Goal: Task Accomplishment & Management: Manage account settings

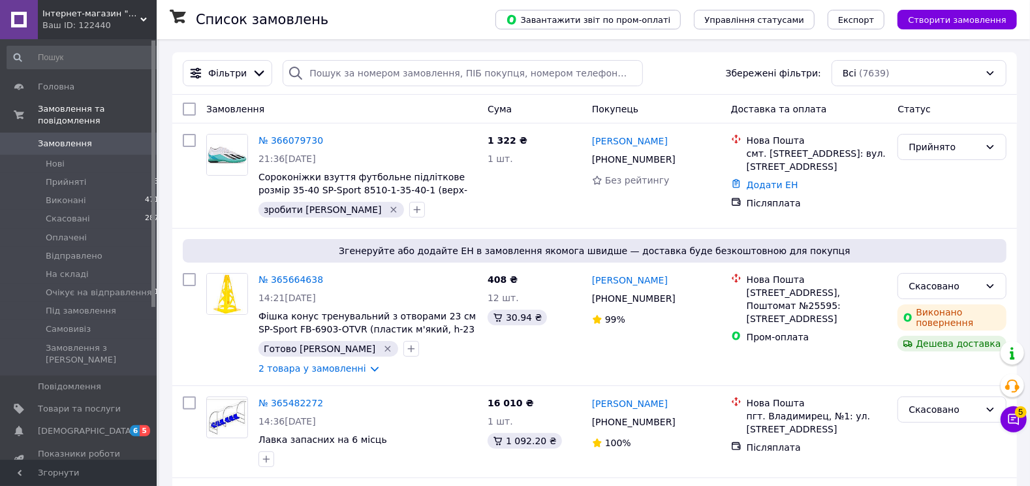
click at [100, 7] on div "Інтернет-магазин "Sportive" Ваш ID: 122440" at bounding box center [97, 19] width 119 height 39
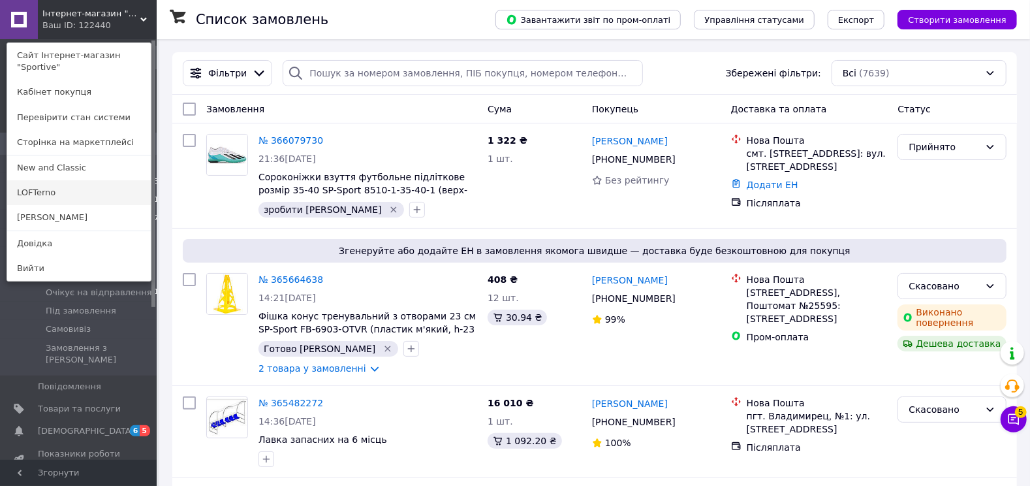
click at [84, 180] on link "LOFTerno" at bounding box center [79, 192] width 144 height 25
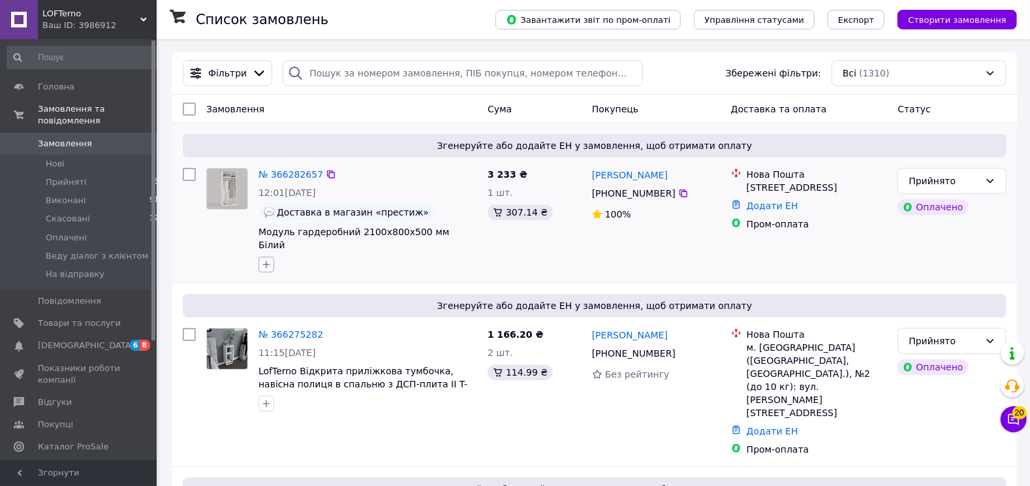
click at [267, 259] on icon "button" at bounding box center [266, 264] width 10 height 10
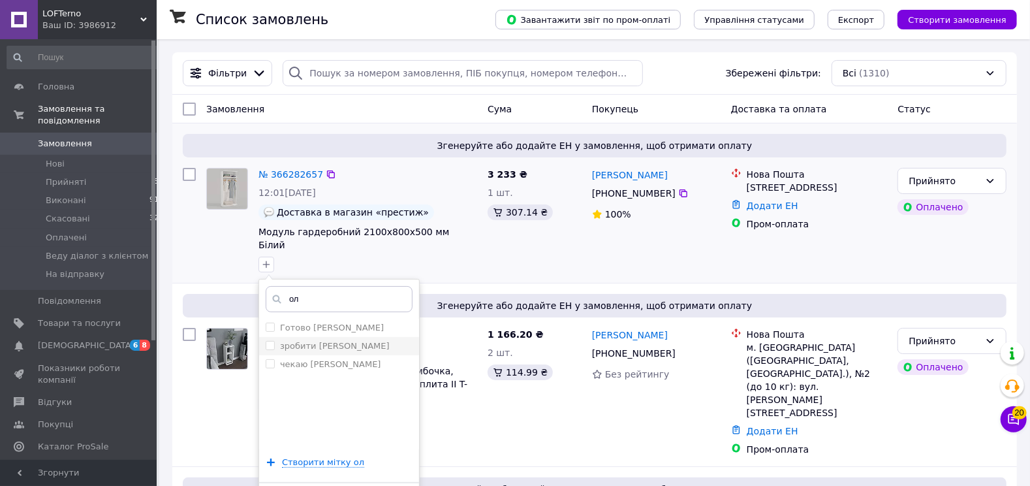
type input "ол"
click at [307, 341] on label "зробити [PERSON_NAME]" at bounding box center [335, 346] width 110 height 10
checkbox input "true"
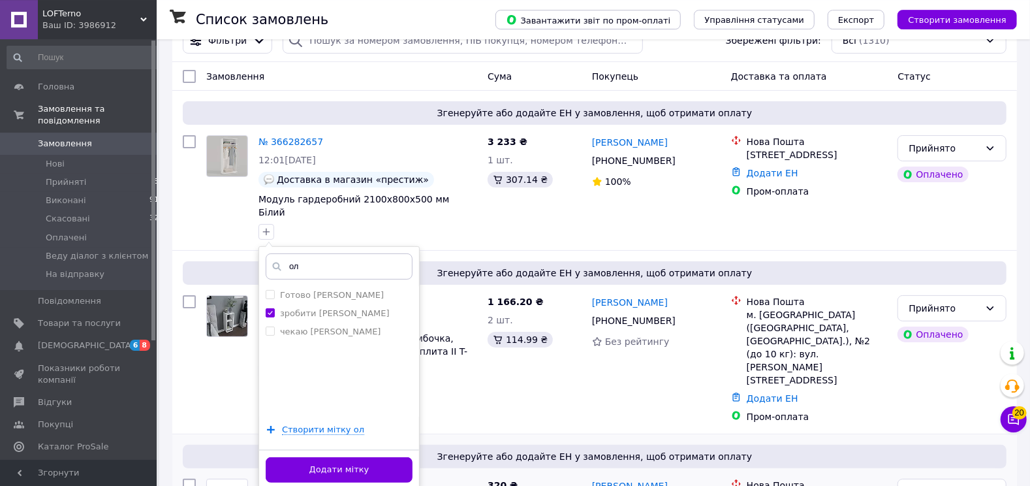
scroll to position [69, 0]
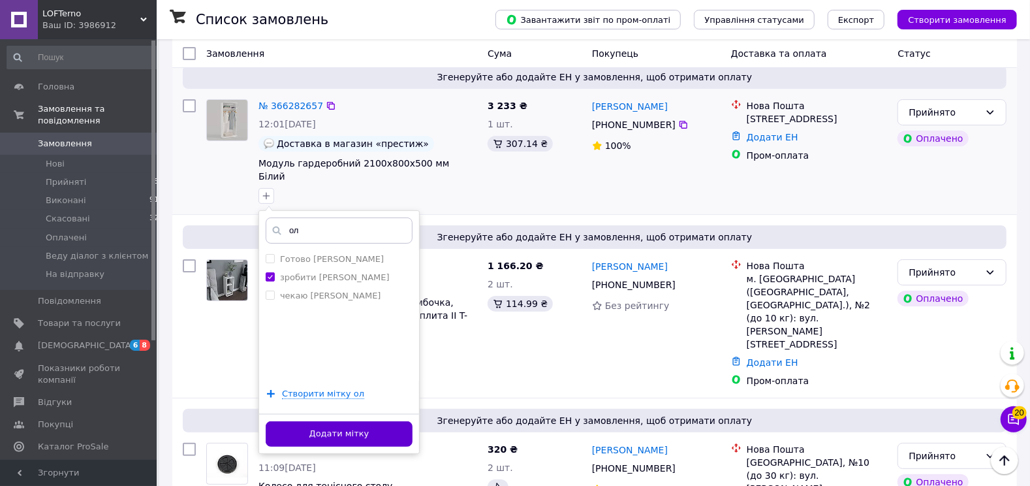
click at [396, 423] on button "Додати мітку" at bounding box center [339, 433] width 147 height 25
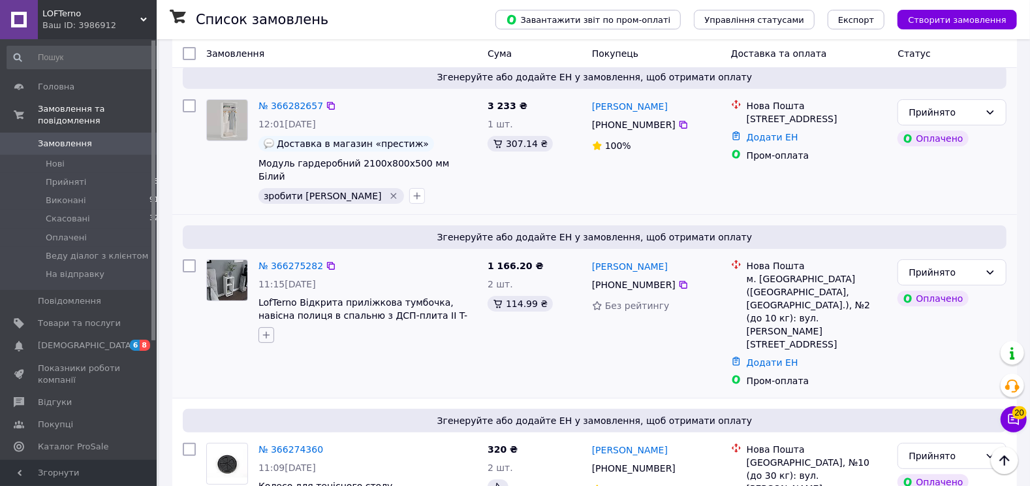
click at [264, 332] on icon "button" at bounding box center [266, 335] width 7 height 7
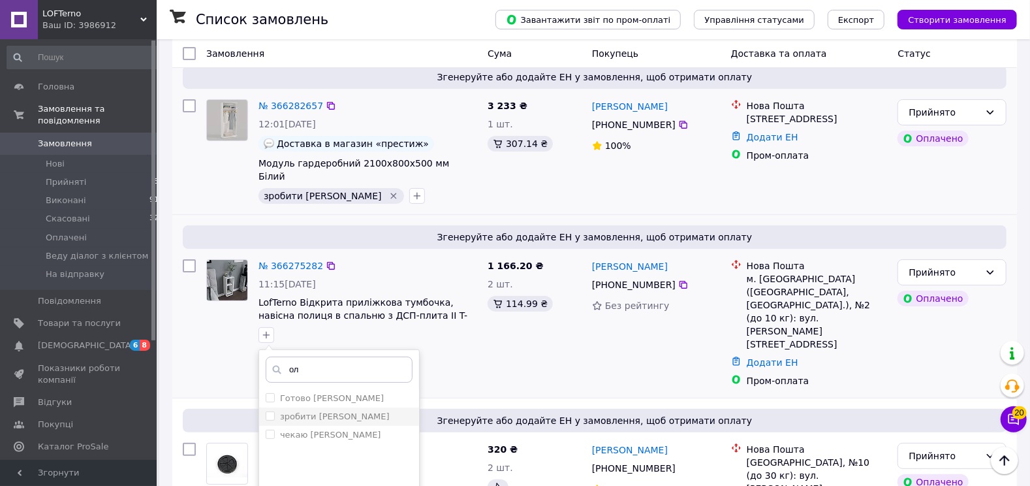
type input "ол"
click at [323, 411] on label "зробити [PERSON_NAME]" at bounding box center [335, 416] width 110 height 10
checkbox input "true"
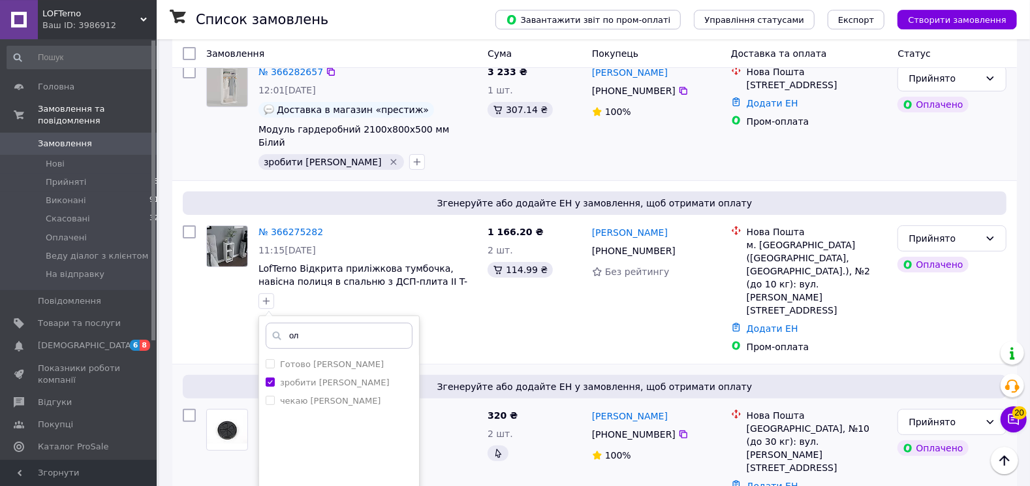
scroll to position [206, 0]
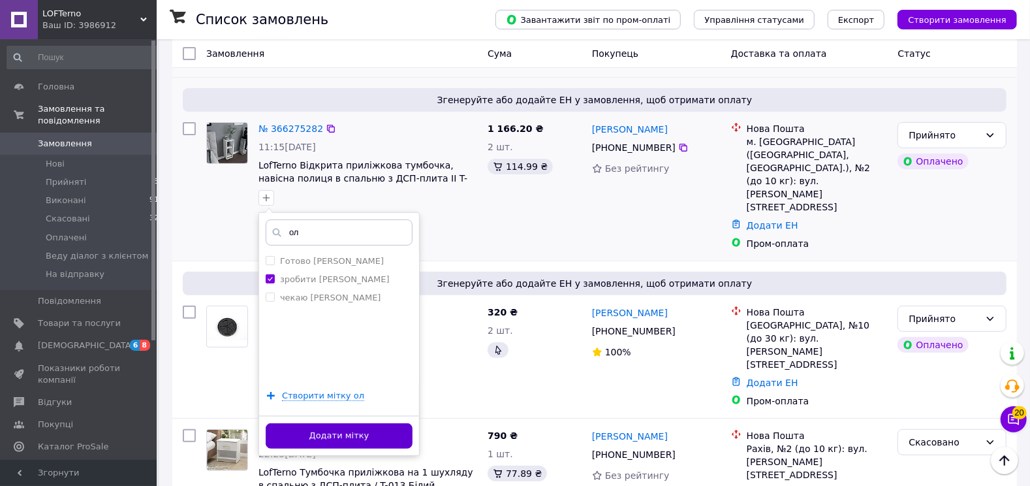
click at [402, 426] on button "Додати мітку" at bounding box center [339, 435] width 147 height 25
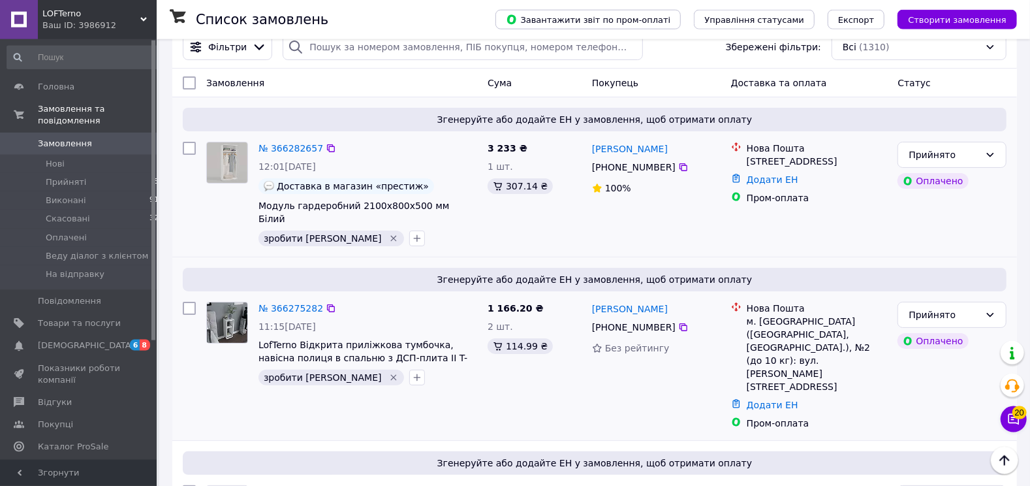
scroll to position [0, 0]
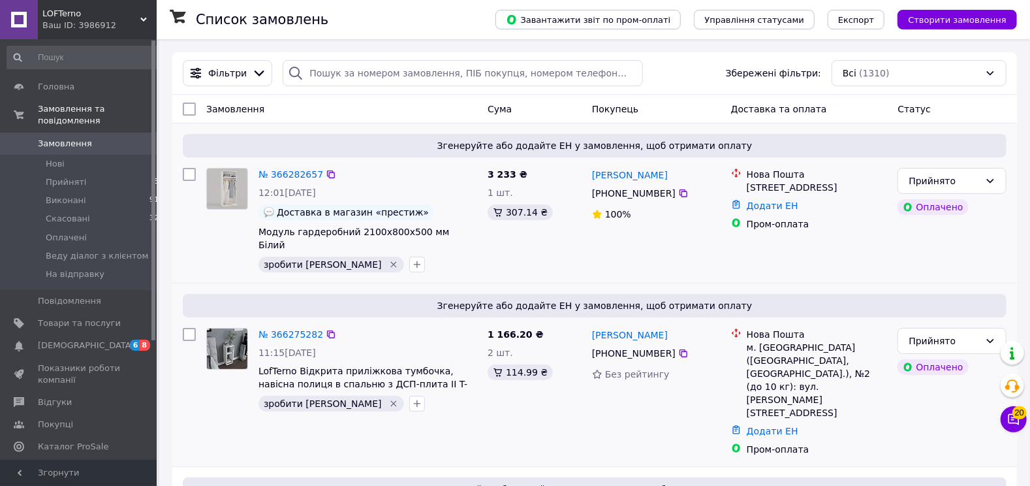
click at [110, 22] on div "Ваш ID: 3986912" at bounding box center [99, 26] width 114 height 12
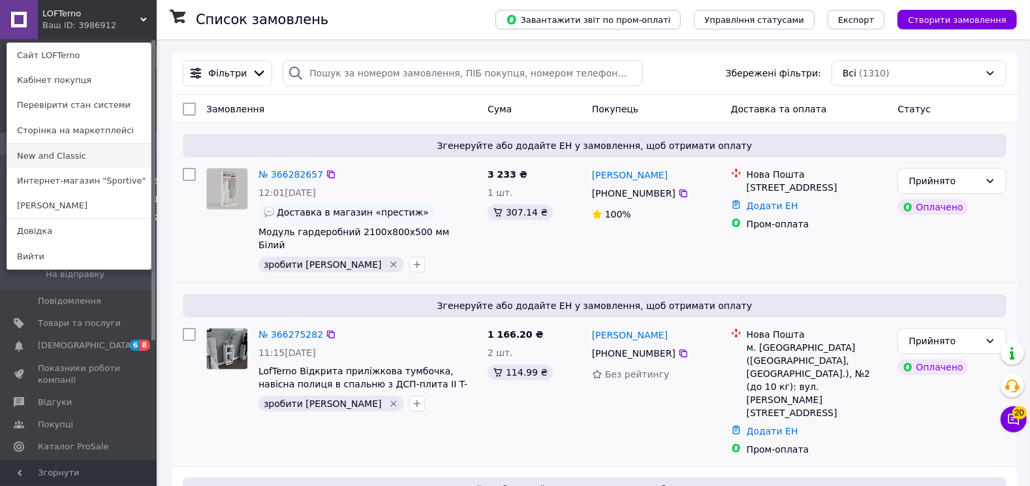
click at [97, 159] on link "New and Classic" at bounding box center [79, 156] width 144 height 25
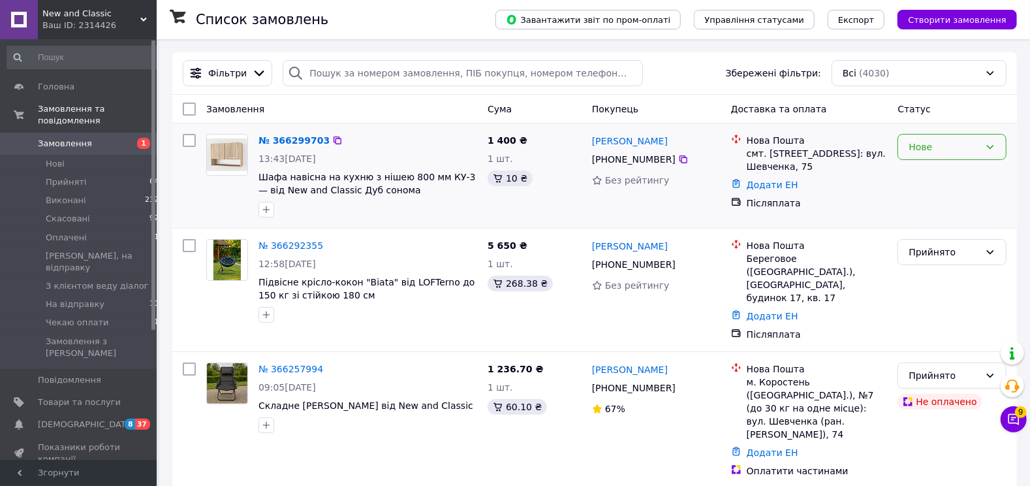
click at [988, 150] on icon at bounding box center [990, 147] width 10 height 10
click at [956, 185] on li "Прийнято" at bounding box center [953, 176] width 108 height 24
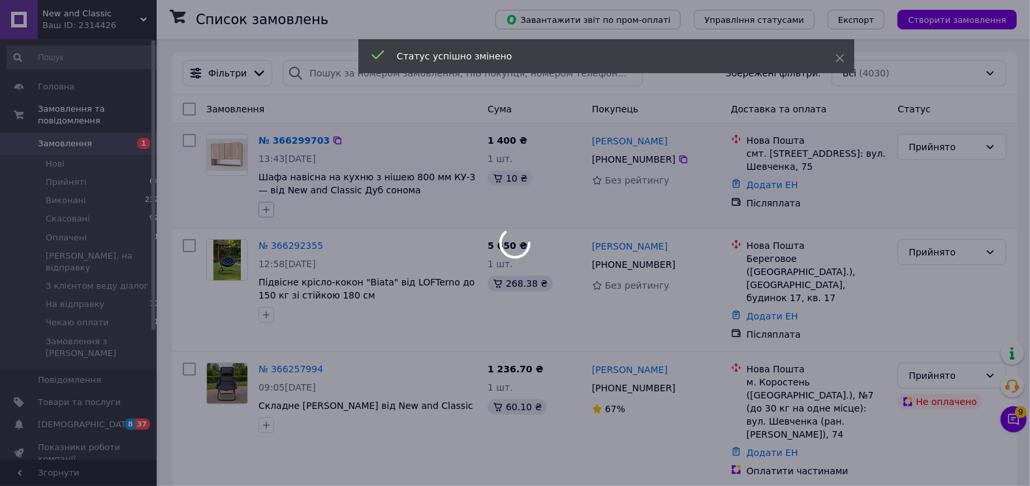
click at [263, 211] on icon "button" at bounding box center [266, 209] width 10 height 10
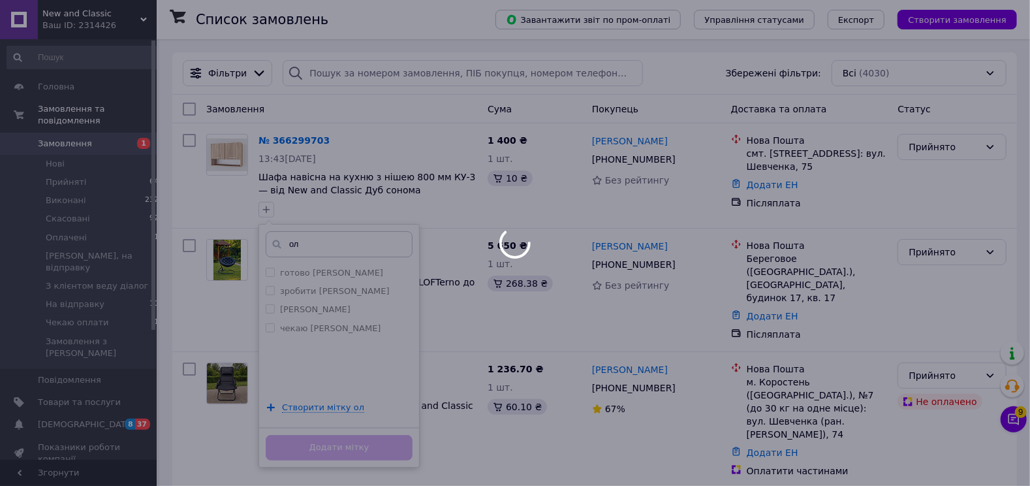
type input "ол"
click at [292, 292] on div at bounding box center [515, 243] width 1030 height 486
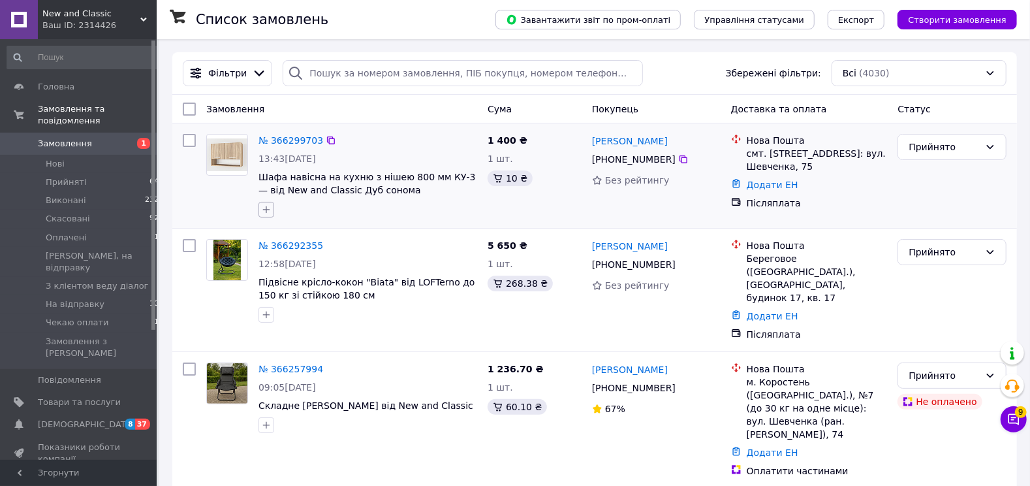
click at [266, 211] on icon "button" at bounding box center [266, 209] width 7 height 7
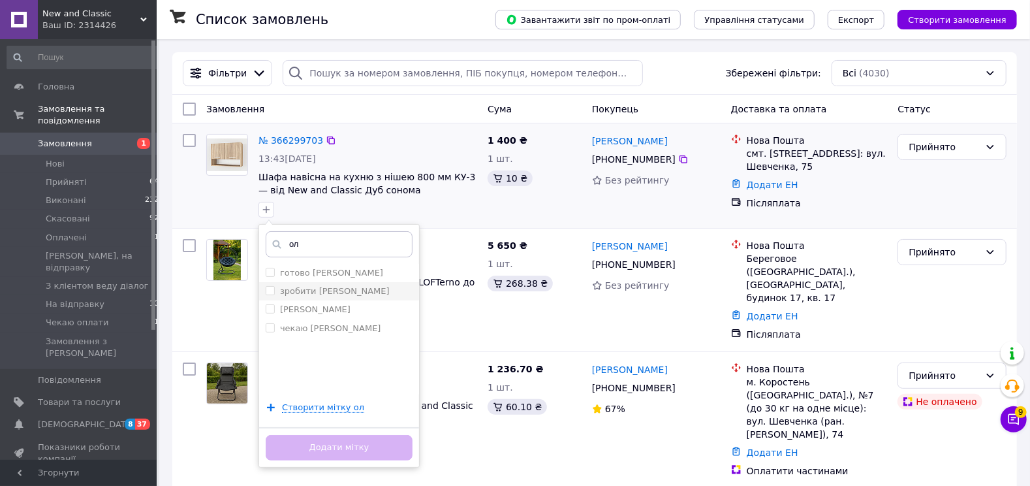
type input "ол"
click at [306, 289] on label "зробити [PERSON_NAME]" at bounding box center [335, 291] width 110 height 10
checkbox input "true"
click at [311, 449] on button "Додати мітку" at bounding box center [339, 447] width 147 height 25
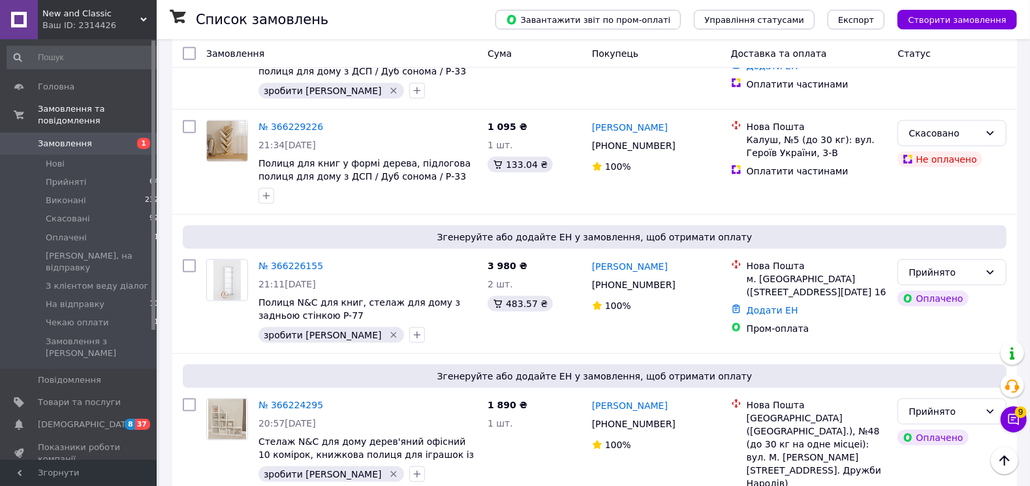
scroll to position [823, 0]
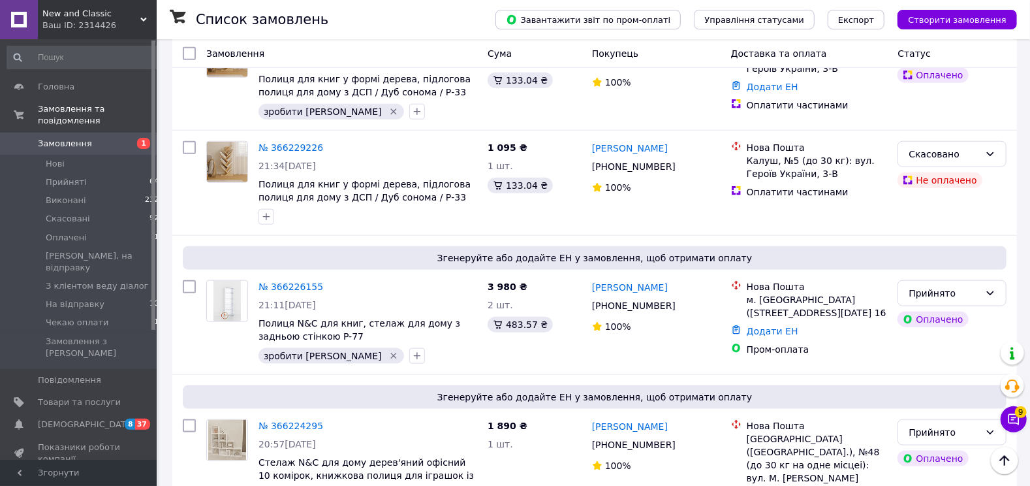
click at [106, 22] on div "Ваш ID: 2314426" at bounding box center [99, 26] width 114 height 12
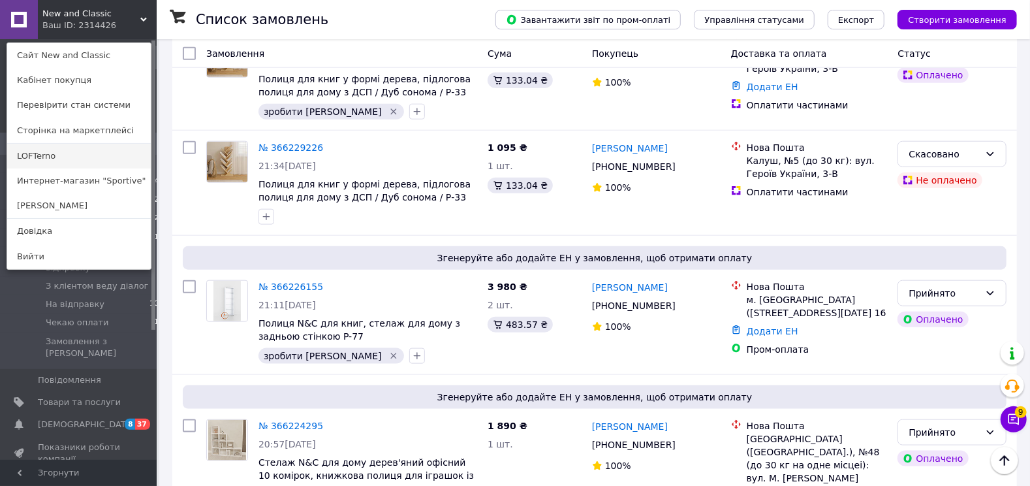
click at [93, 162] on link "LOFTerno" at bounding box center [79, 156] width 144 height 25
